Goal: Task Accomplishment & Management: Use online tool/utility

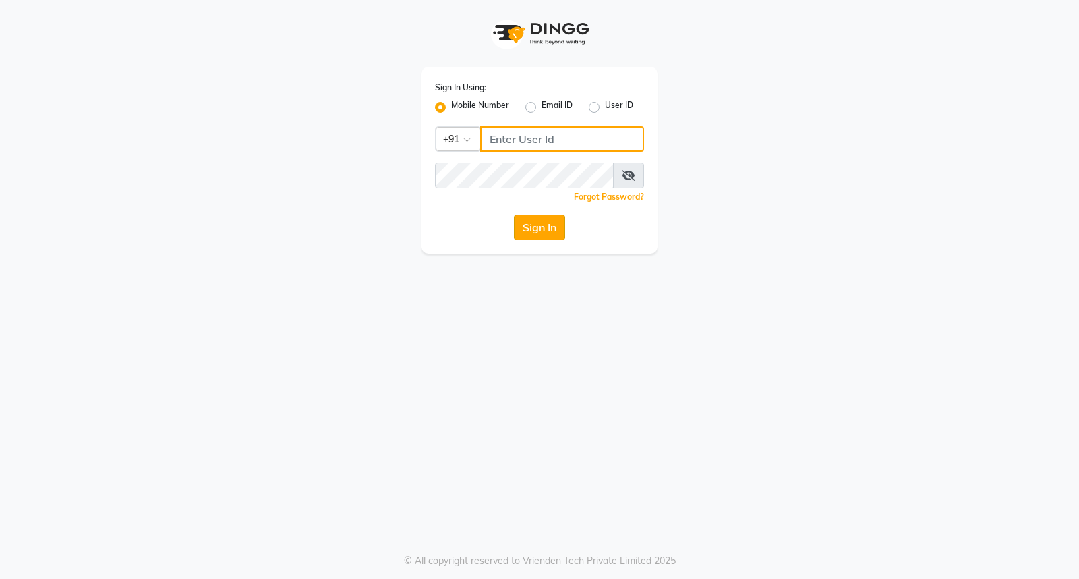
type input "9119610055"
click at [531, 231] on button "Sign In" at bounding box center [539, 227] width 51 height 26
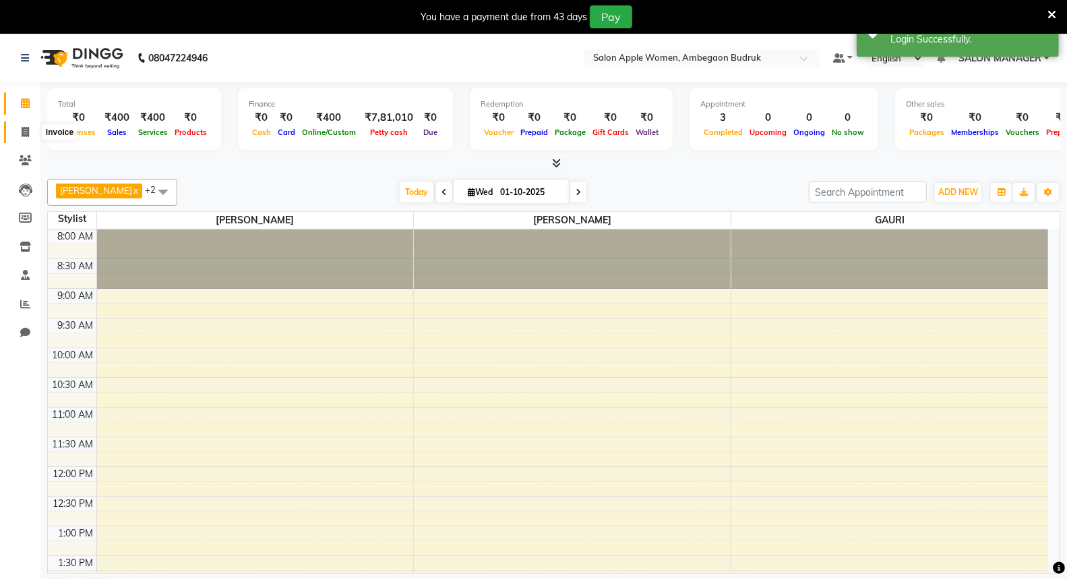
click at [28, 129] on icon at bounding box center [25, 132] width 7 height 10
select select "6277"
select select "service"
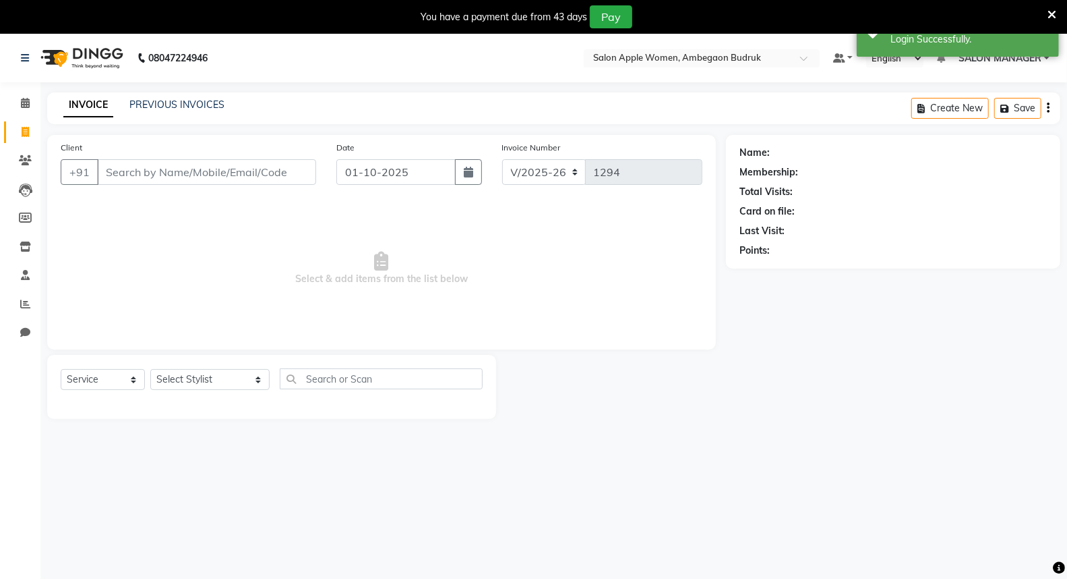
click at [142, 175] on input "Client" at bounding box center [206, 172] width 219 height 26
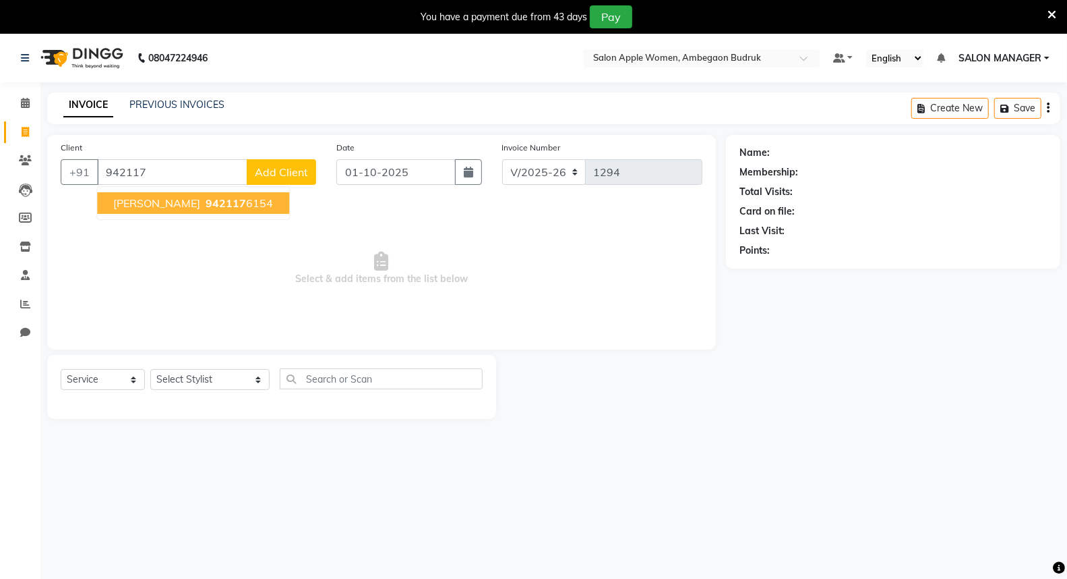
click at [171, 194] on button "[PERSON_NAME] 942117 6154" at bounding box center [193, 203] width 192 height 22
type input "9421176154"
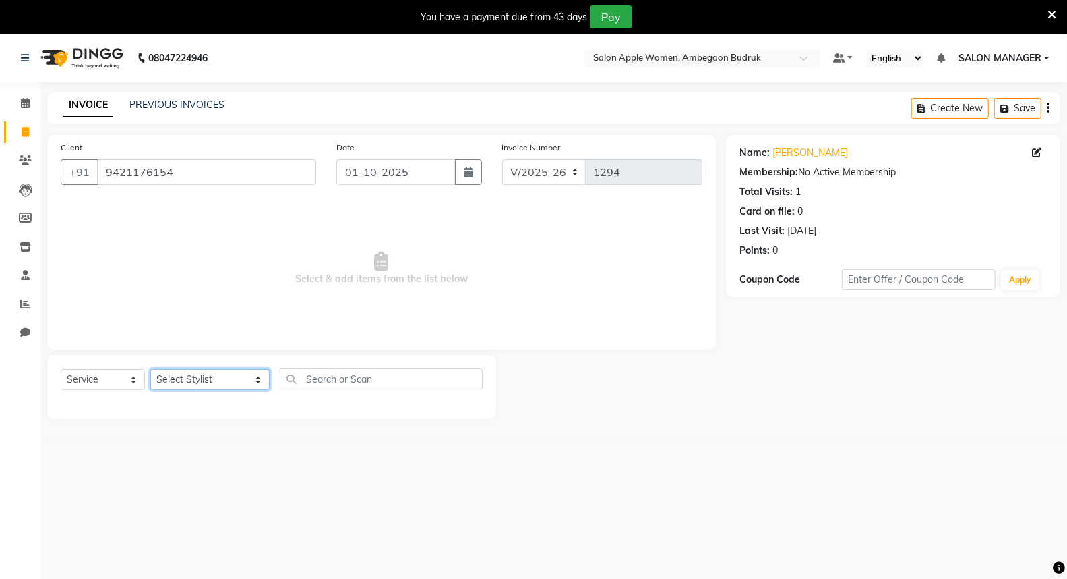
click at [174, 376] on select "Select Stylist [PERSON_NAME] GAURI [PERSON_NAME] Owner Priyanka Manager [PERSON…" at bounding box center [209, 379] width 119 height 21
select select "58086"
click at [150, 370] on select "Select Stylist [PERSON_NAME] GAURI [PERSON_NAME] Owner Priyanka Manager [PERSON…" at bounding box center [209, 379] width 119 height 21
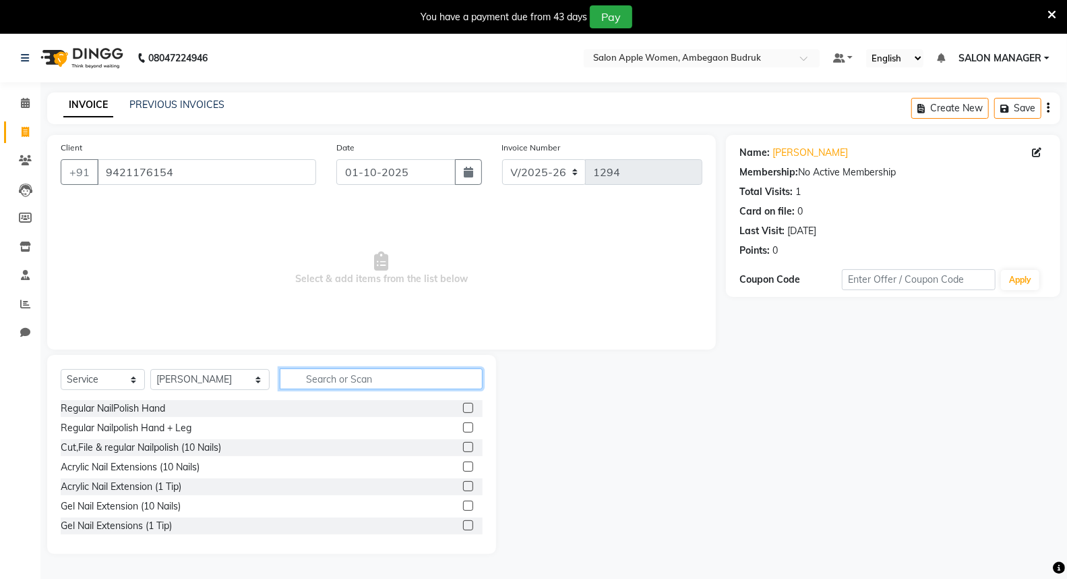
click at [320, 376] on input "text" at bounding box center [382, 378] width 204 height 21
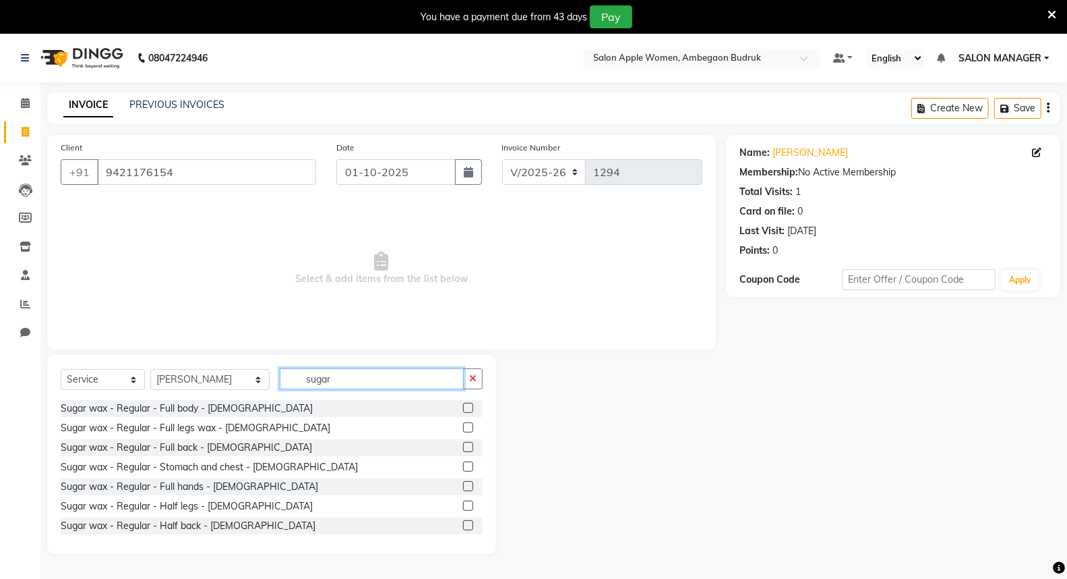
scroll to position [158, 0]
type input "sugar"
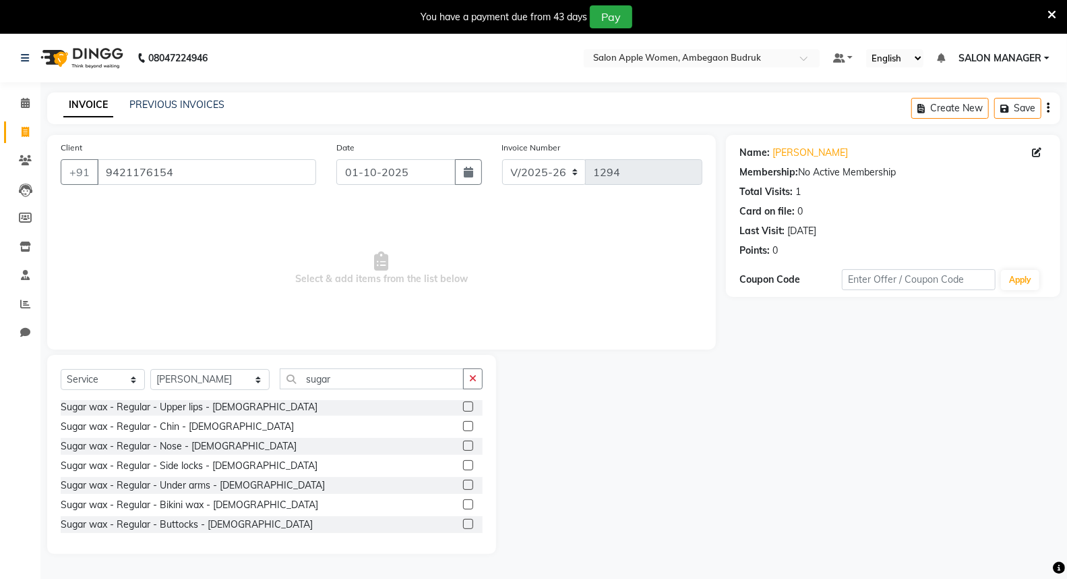
click at [463, 488] on label at bounding box center [468, 484] width 10 height 10
click at [463, 488] on input "checkbox" at bounding box center [467, 485] width 9 height 9
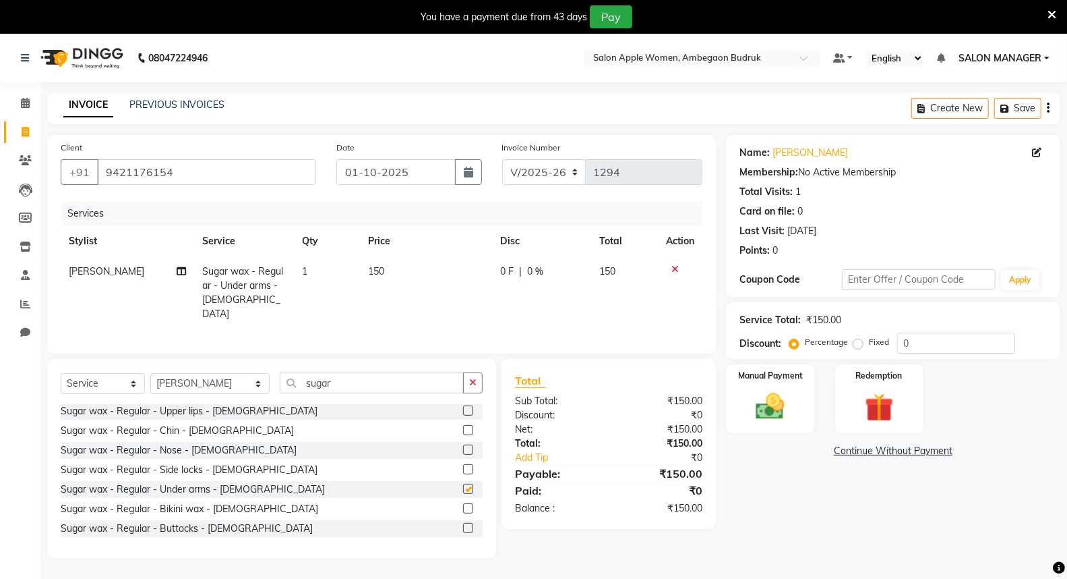
checkbox input "false"
click at [183, 382] on select "Select Stylist [PERSON_NAME] GAURI [PERSON_NAME] Owner Priyanka Manager [PERSON…" at bounding box center [209, 383] width 119 height 21
select select "47947"
click at [150, 373] on select "Select Stylist [PERSON_NAME] GAURI [PERSON_NAME] Owner Priyanka Manager [PERSON…" at bounding box center [209, 383] width 119 height 21
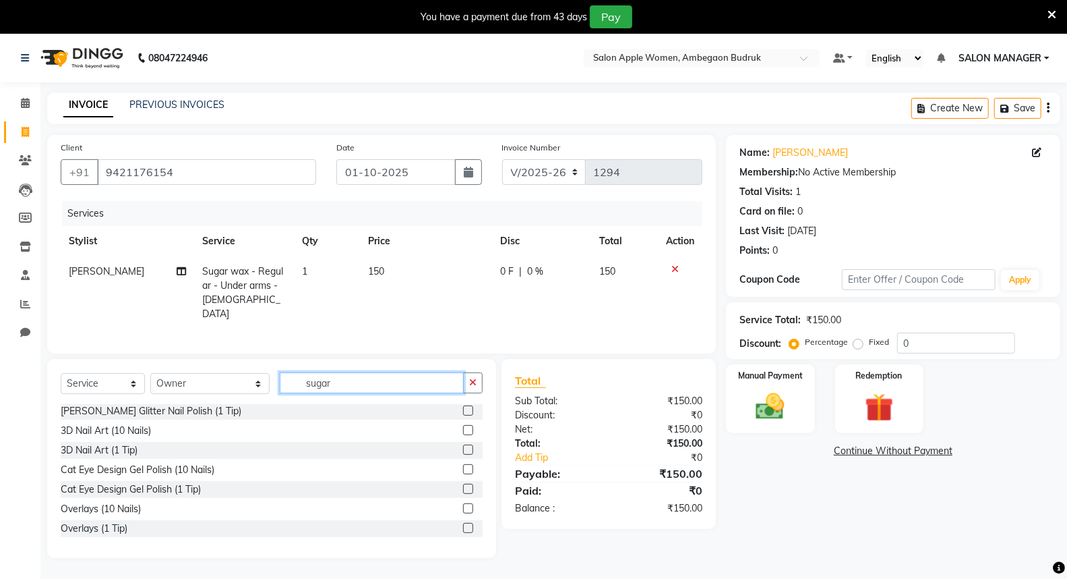
click at [333, 380] on input "sugar" at bounding box center [372, 382] width 185 height 21
click at [479, 382] on button "button" at bounding box center [473, 382] width 20 height 21
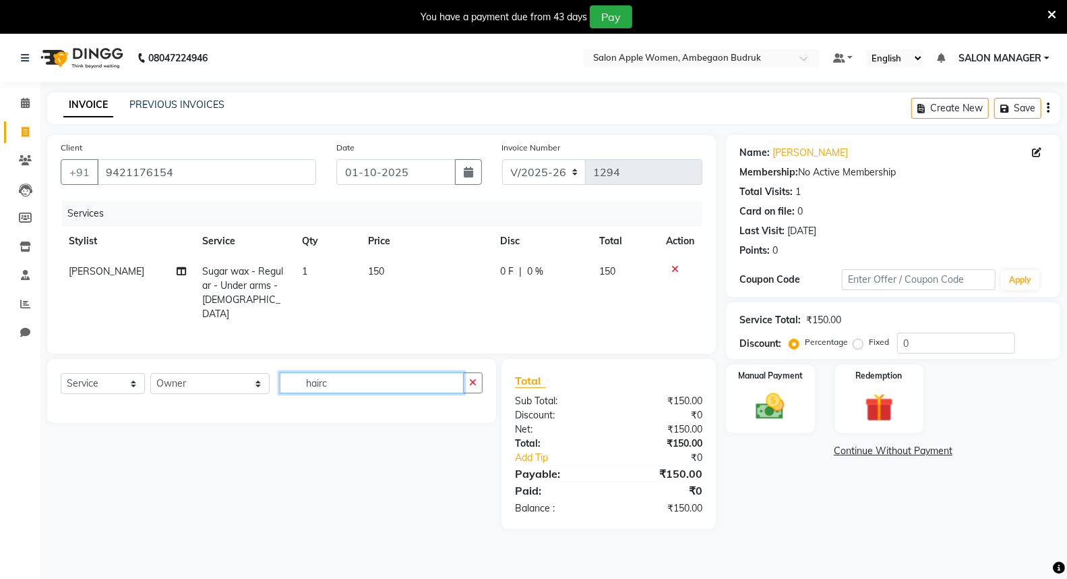
scroll to position [0, 0]
type input "haircut"
click at [467, 376] on button "button" at bounding box center [473, 382] width 20 height 21
type input "[DEMOGRAPHIC_DATA] haircut"
click at [474, 374] on button "button" at bounding box center [473, 382] width 20 height 21
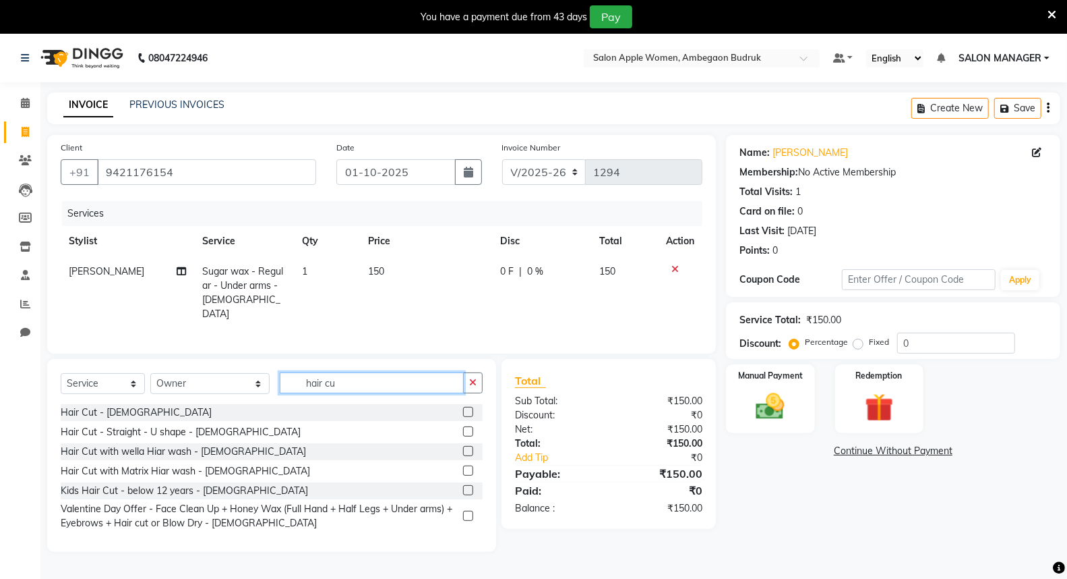
type input "hair cu"
click at [467, 408] on label at bounding box center [468, 412] width 10 height 10
click at [467, 408] on input "checkbox" at bounding box center [467, 412] width 9 height 9
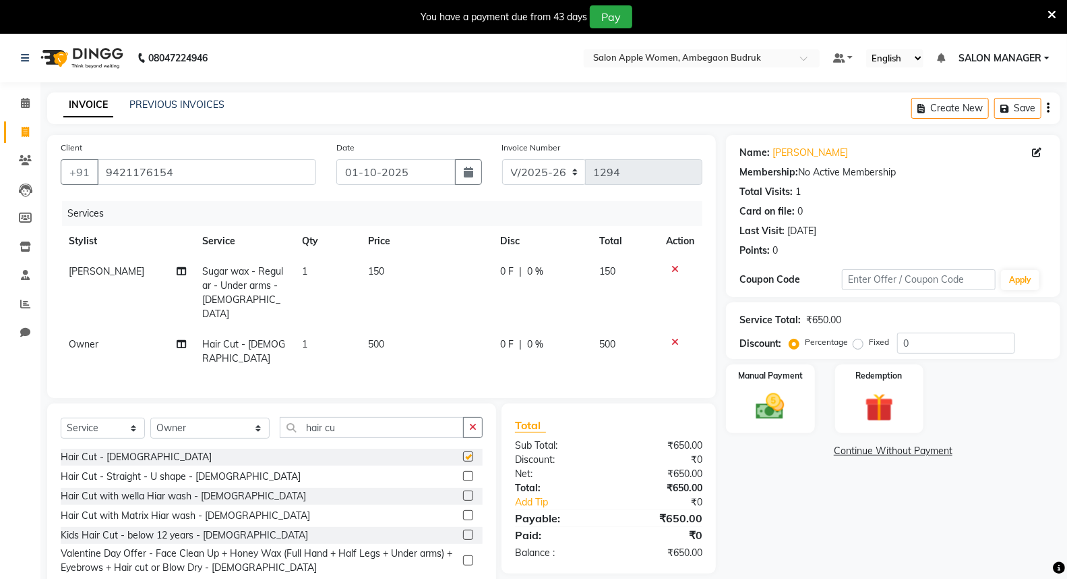
checkbox input "false"
click at [751, 419] on img at bounding box center [771, 406] width 48 height 34
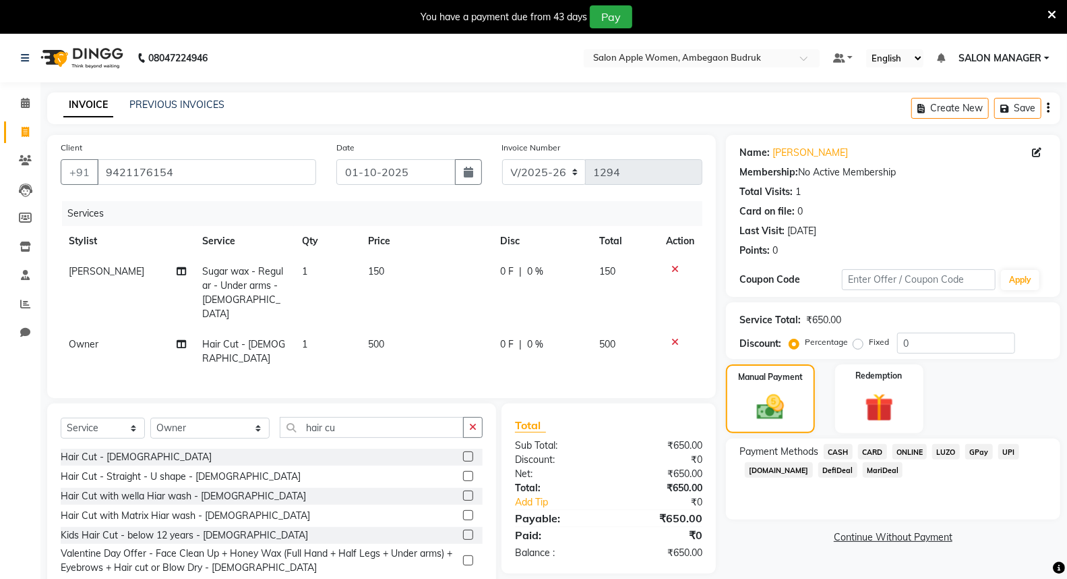
scroll to position [34, 0]
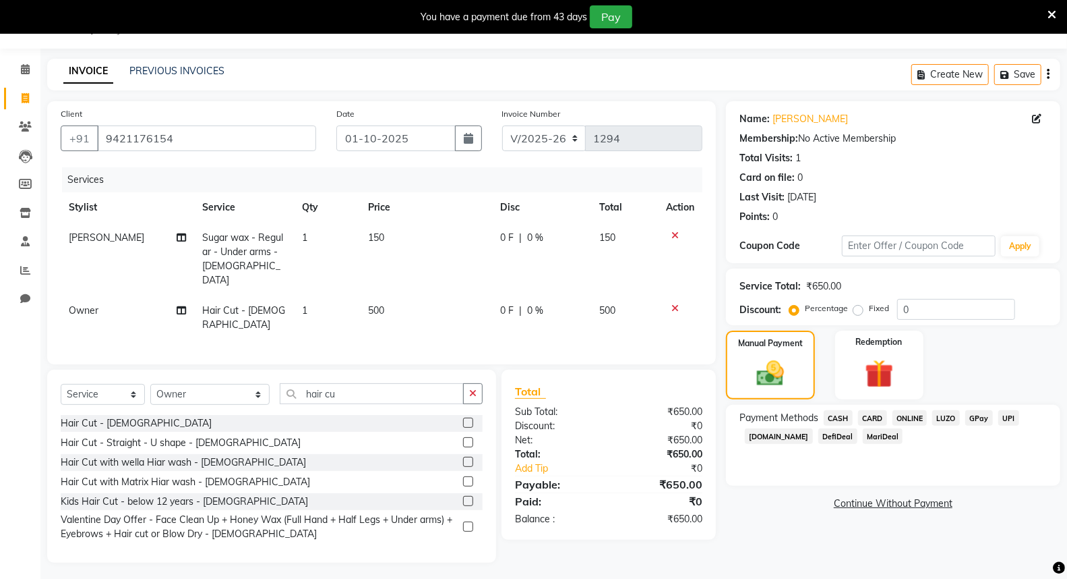
click at [900, 419] on span "ONLINE" at bounding box center [910, 418] width 35 height 16
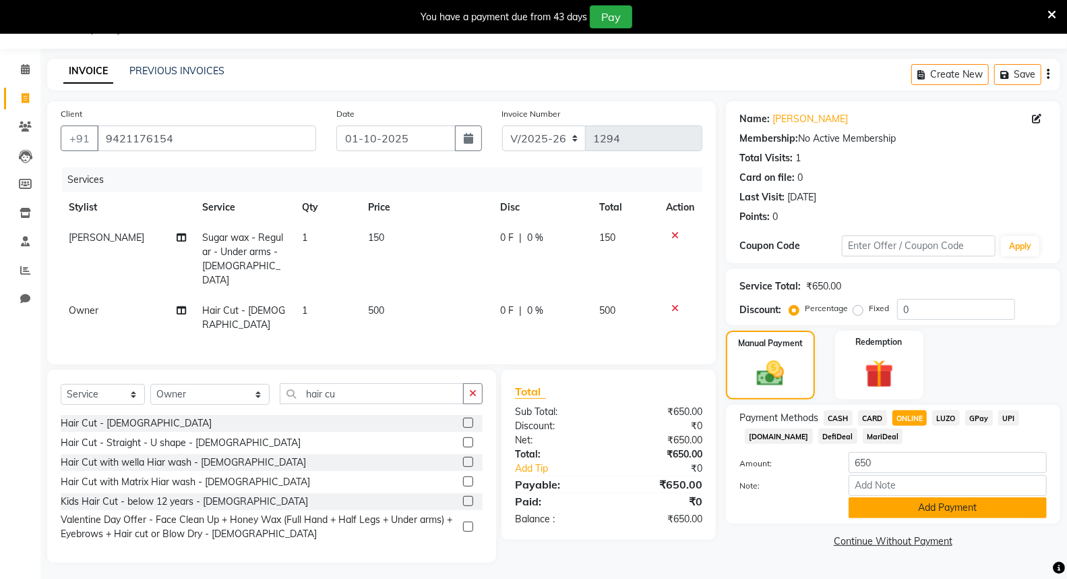
click at [893, 514] on button "Add Payment" at bounding box center [948, 507] width 198 height 21
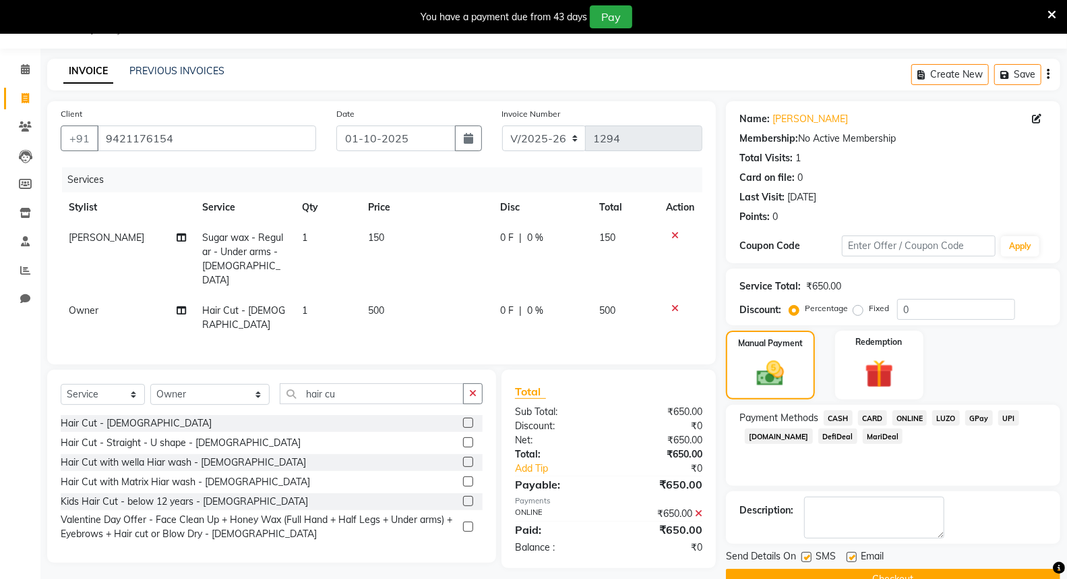
scroll to position [64, 0]
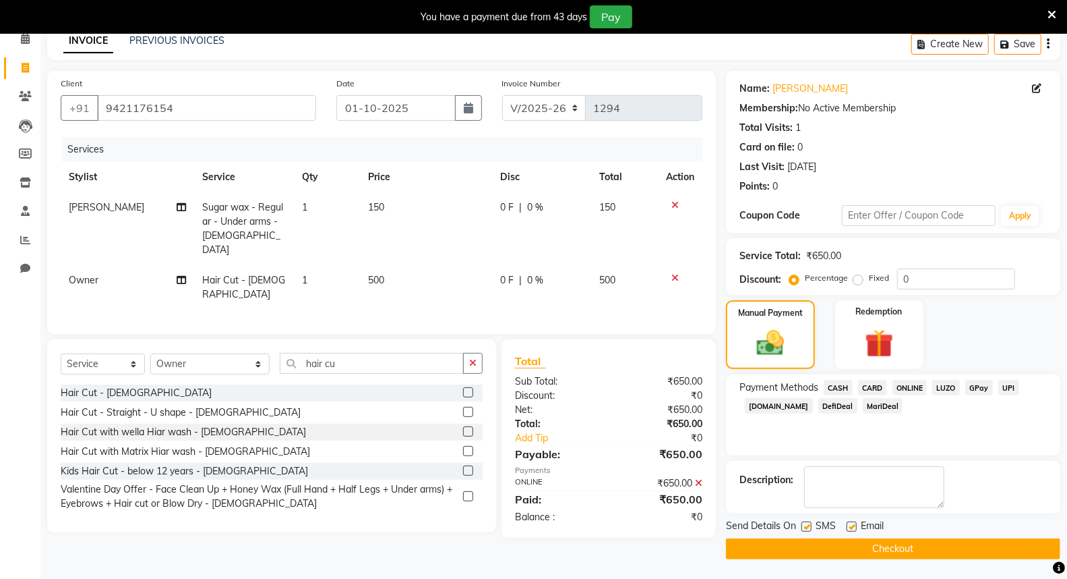
click at [819, 548] on button "Checkout" at bounding box center [893, 548] width 334 height 21
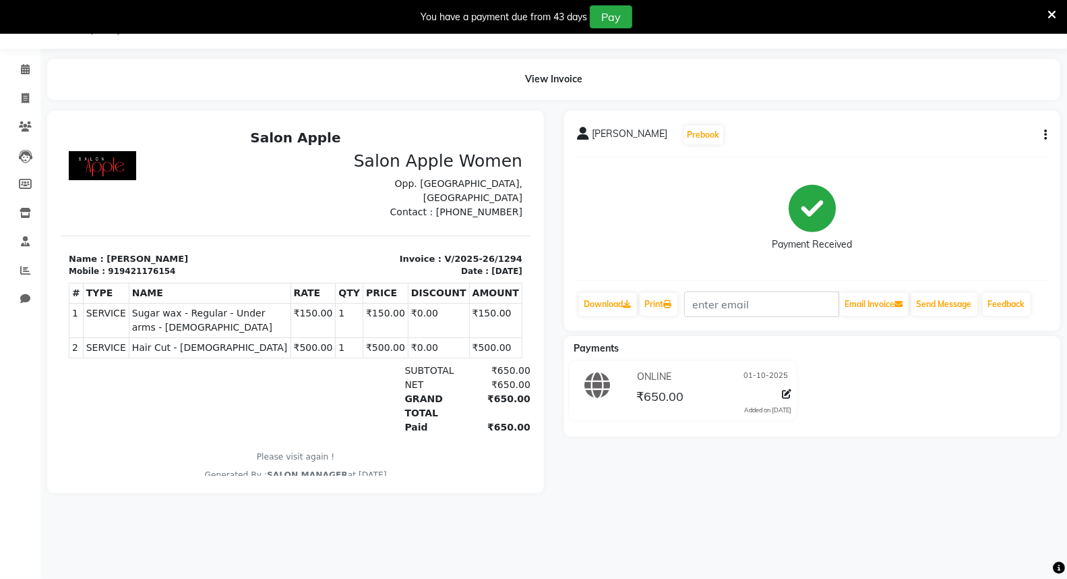
click at [1043, 18] on div "You have a payment due from 43 days Pay" at bounding box center [526, 16] width 1043 height 23
click at [1048, 9] on icon at bounding box center [1052, 15] width 9 height 12
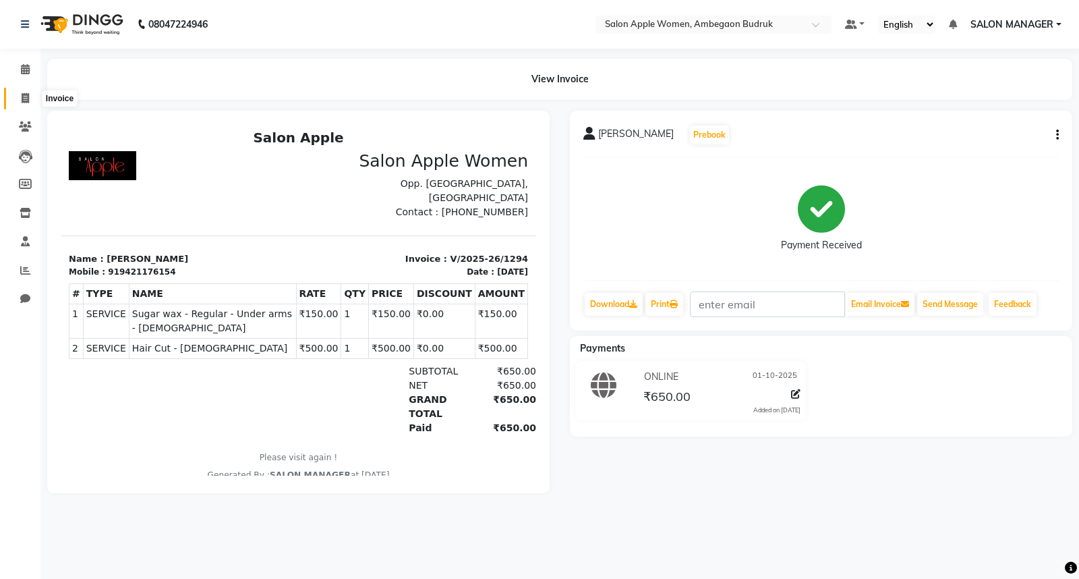
click at [28, 95] on icon at bounding box center [25, 98] width 7 height 10
select select "service"
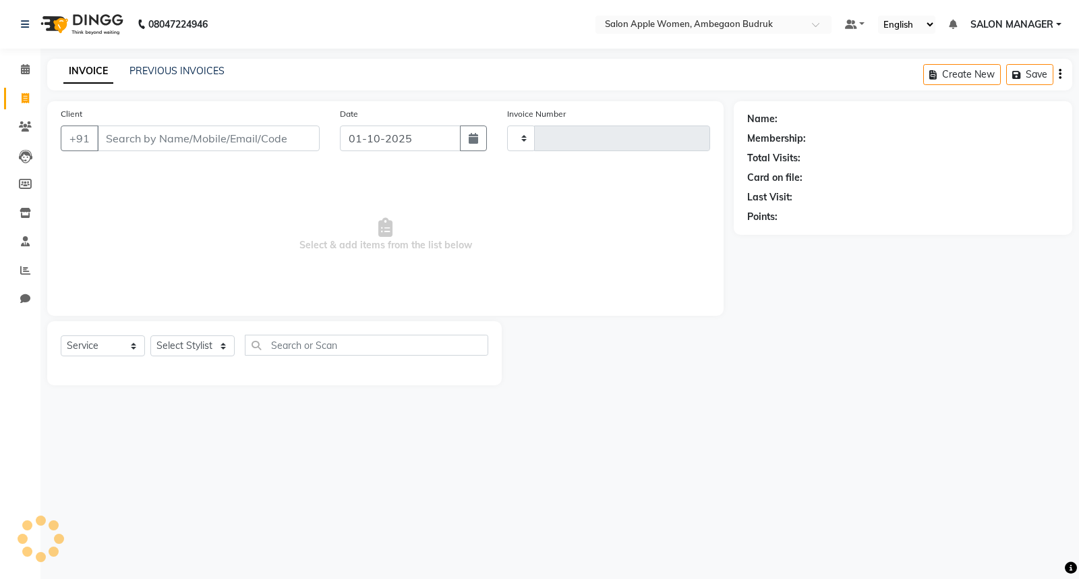
type input "1295"
select select "6277"
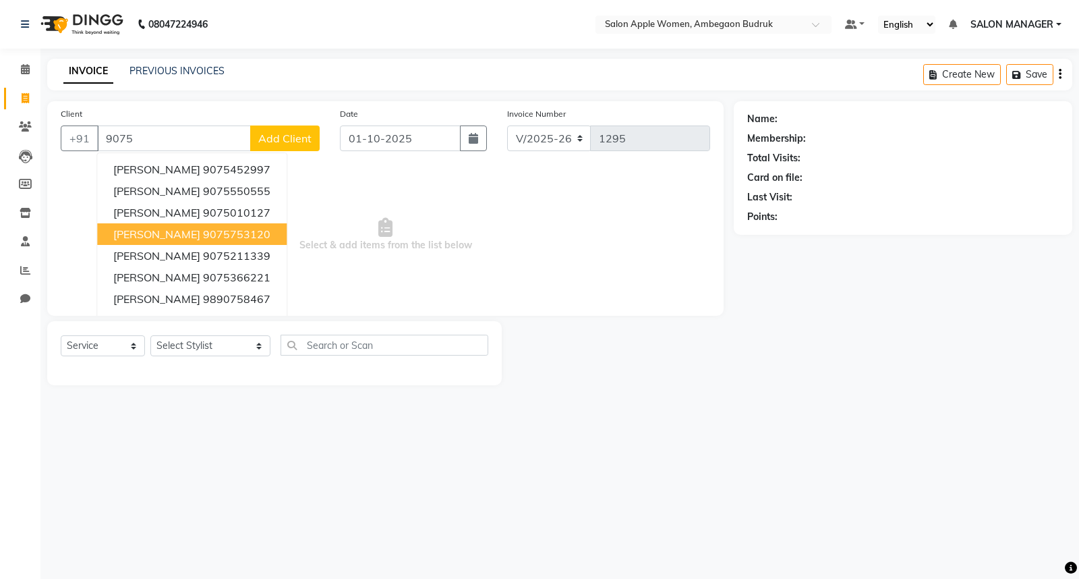
click at [136, 241] on button "[PERSON_NAME] 9075753120" at bounding box center [191, 234] width 189 height 22
type input "9075753120"
select select "1: Object"
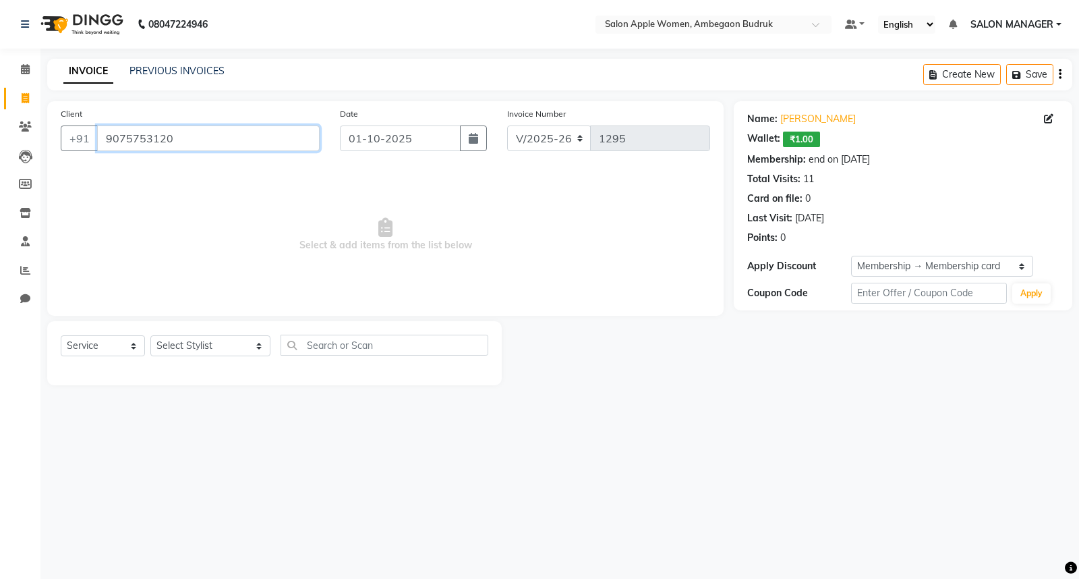
click at [227, 144] on input "9075753120" at bounding box center [208, 138] width 223 height 26
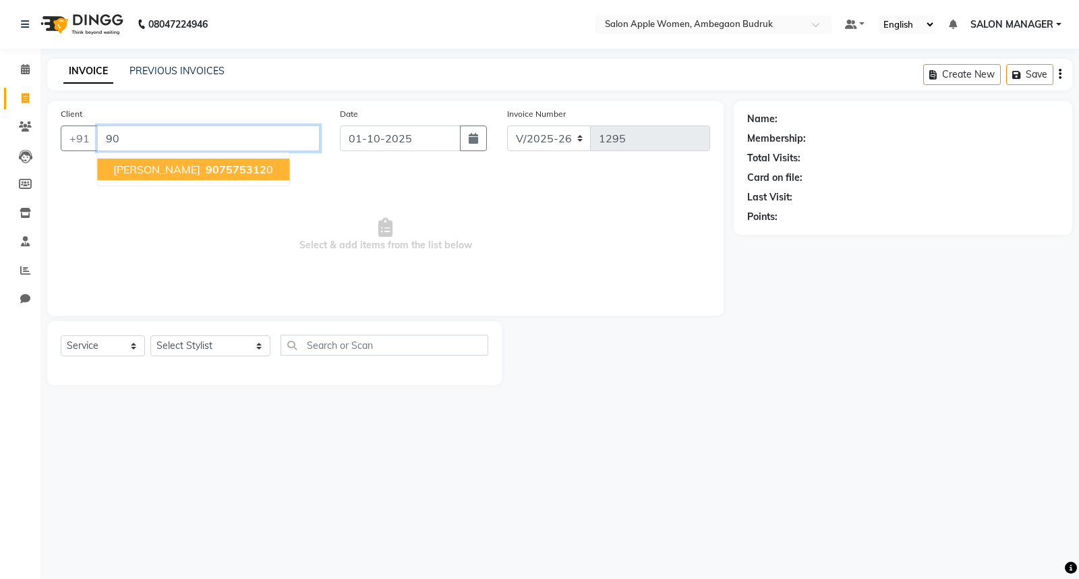
type input "9"
click at [116, 171] on span "[PERSON_NAME]" at bounding box center [156, 169] width 87 height 13
type input "9075753120"
select select "1: Object"
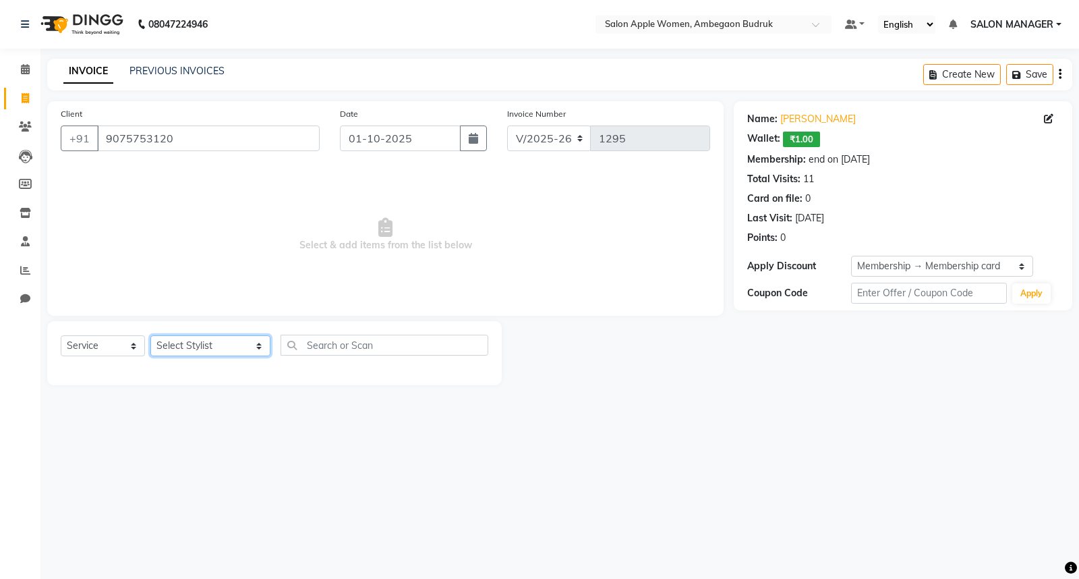
click at [198, 342] on select "Select Stylist [PERSON_NAME] GAURI [PERSON_NAME] Owner Priyanka Manager [PERSON…" at bounding box center [210, 345] width 120 height 21
select select "58086"
click at [150, 336] on select "Select Stylist [PERSON_NAME] GAURI [PERSON_NAME] Owner Priyanka Manager [PERSON…" at bounding box center [210, 345] width 120 height 21
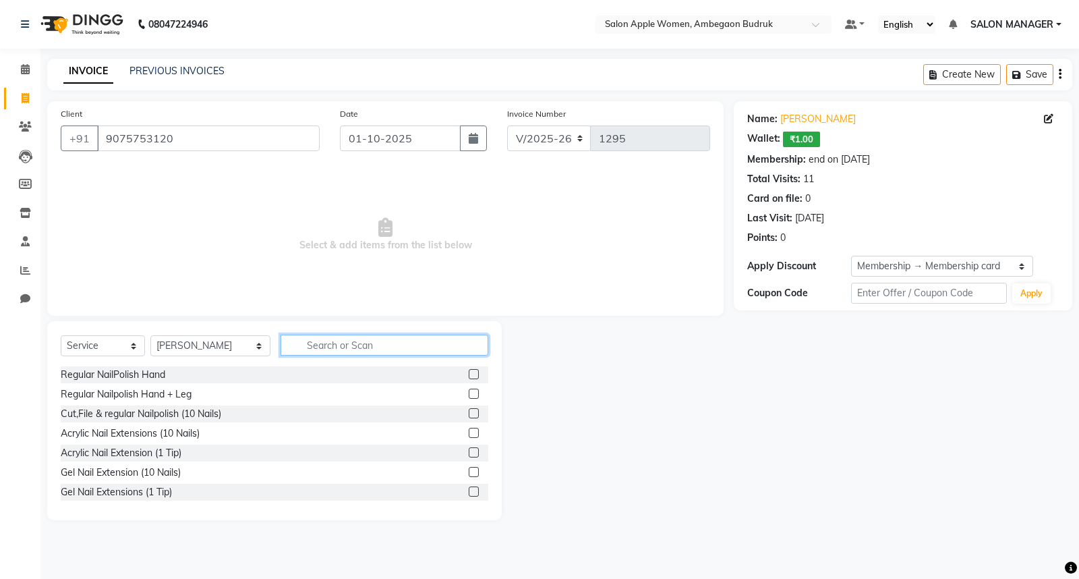
click at [330, 339] on input "text" at bounding box center [385, 344] width 208 height 21
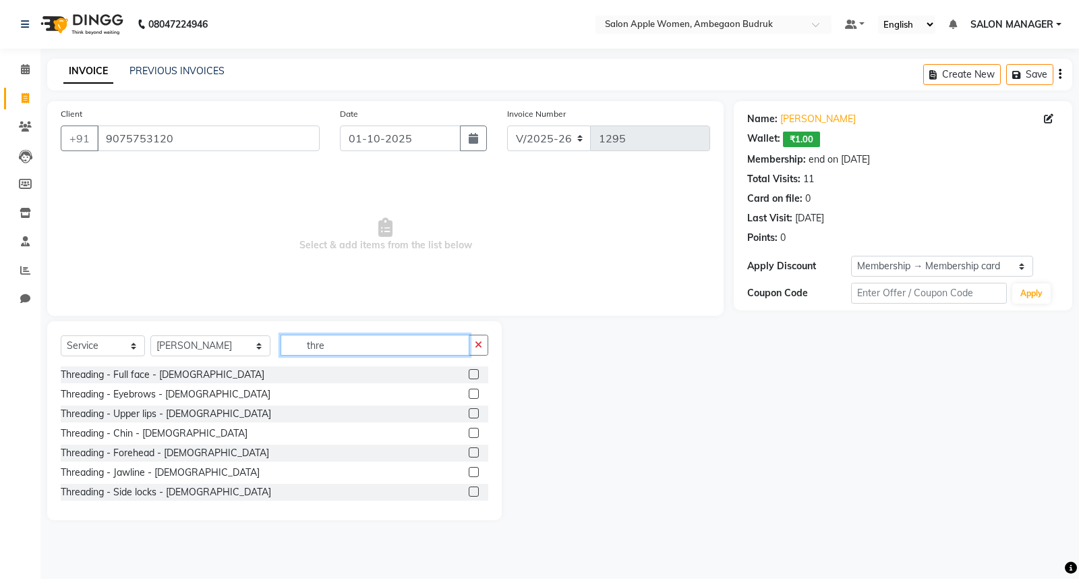
type input "thre"
click at [469, 395] on label at bounding box center [474, 393] width 10 height 10
click at [469, 395] on input "checkbox" at bounding box center [473, 394] width 9 height 9
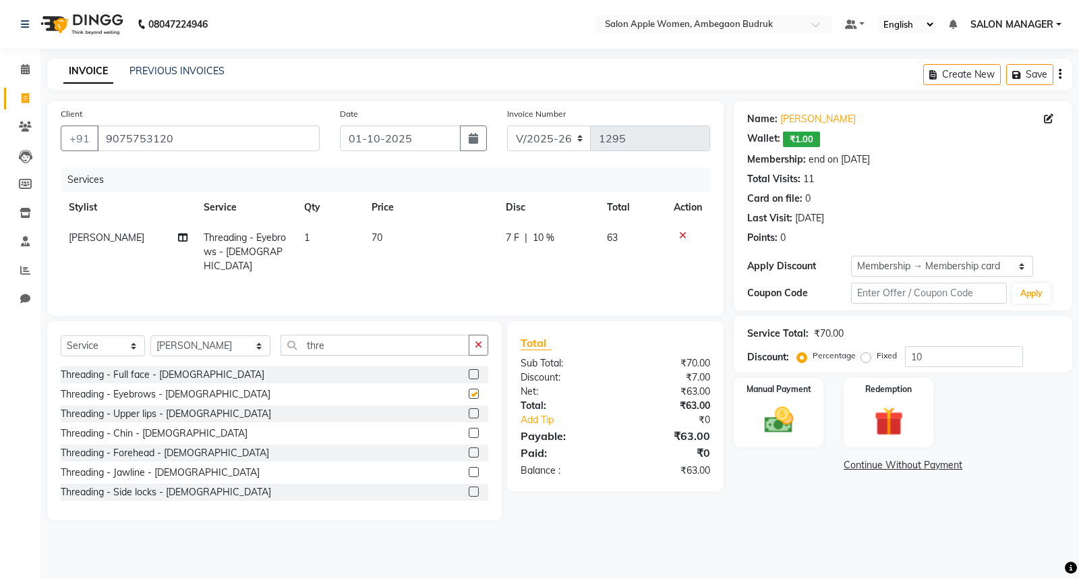
checkbox input "false"
click at [469, 415] on label at bounding box center [474, 413] width 10 height 10
click at [469, 415] on input "checkbox" at bounding box center [473, 413] width 9 height 9
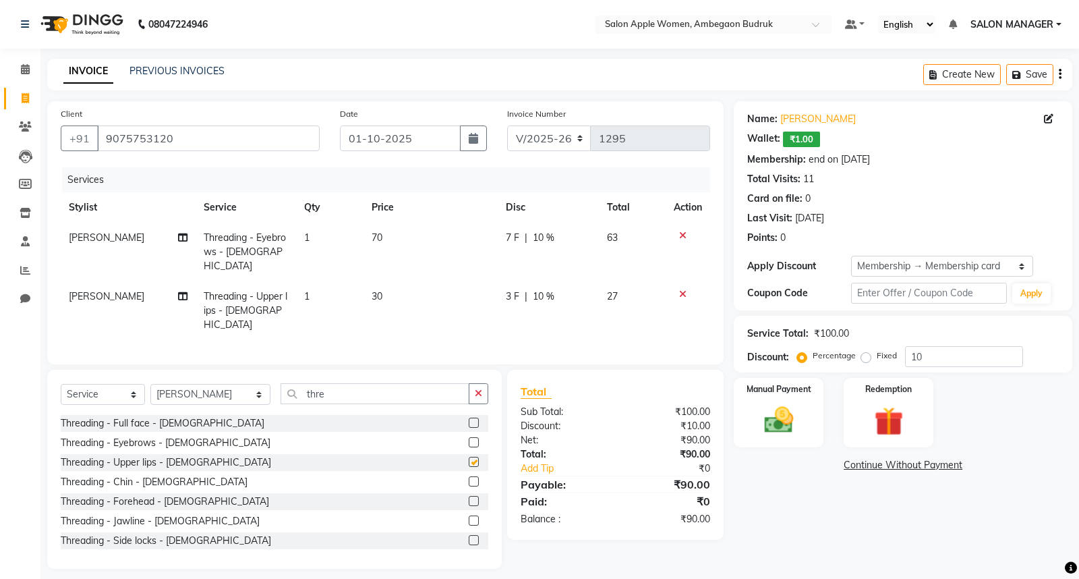
checkbox input "false"
click at [772, 409] on img at bounding box center [779, 420] width 49 height 34
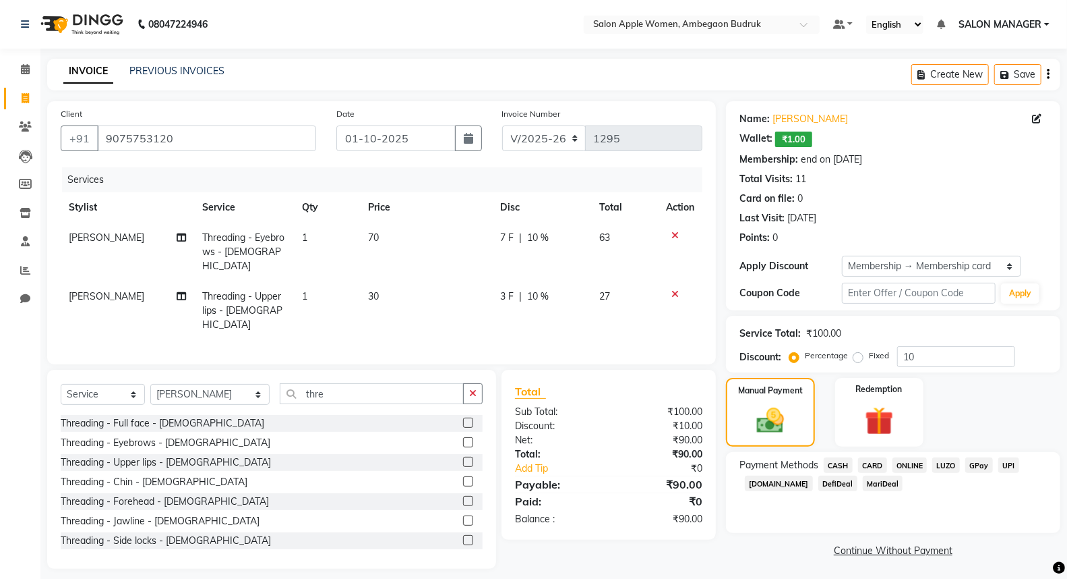
click at [908, 465] on span "ONLINE" at bounding box center [910, 465] width 35 height 16
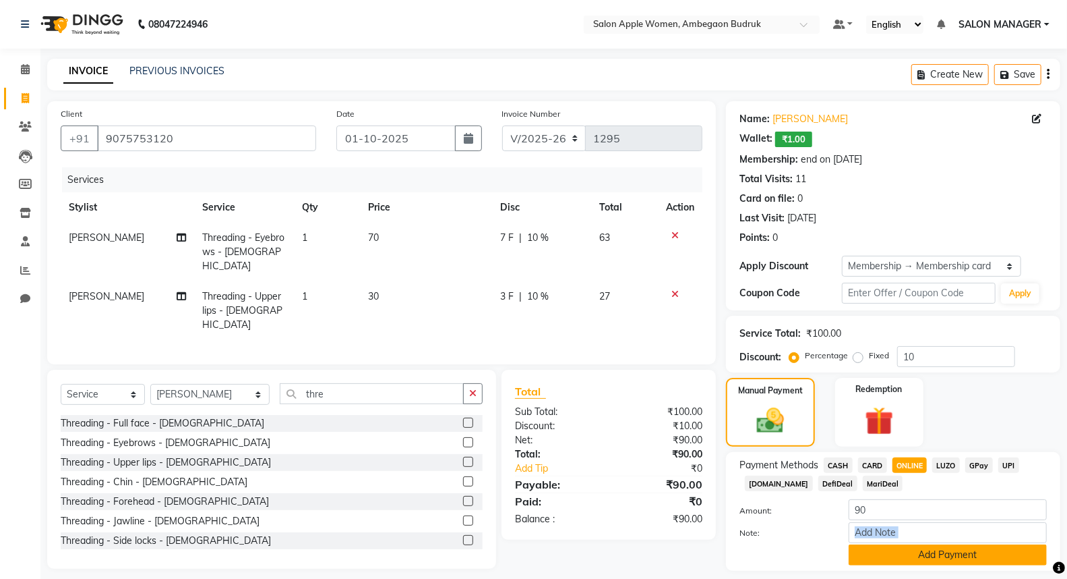
click at [893, 544] on div "Amount: 90 Note: Add Payment" at bounding box center [894, 532] width 308 height 66
click at [892, 552] on button "Add Payment" at bounding box center [948, 554] width 198 height 21
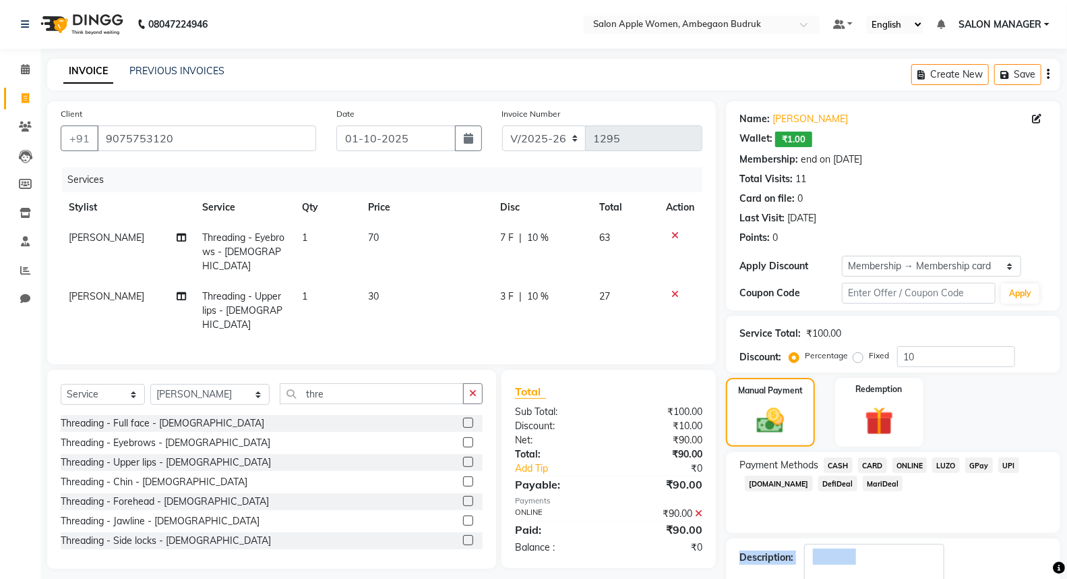
scroll to position [78, 0]
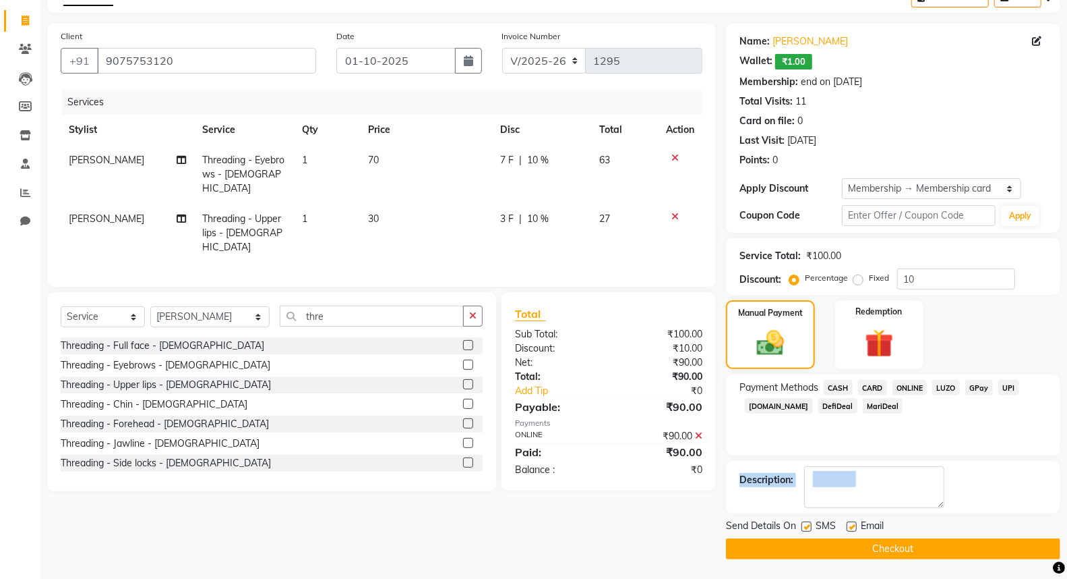
click at [875, 552] on button "Checkout" at bounding box center [893, 548] width 334 height 21
